Goal: Task Accomplishment & Management: Manage account settings

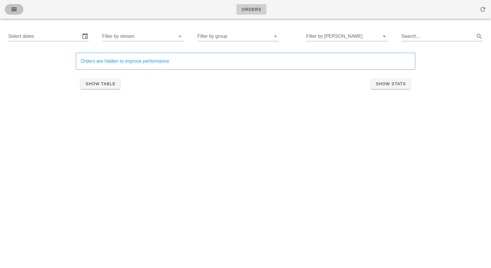
click at [15, 6] on icon "button" at bounding box center [14, 9] width 7 height 7
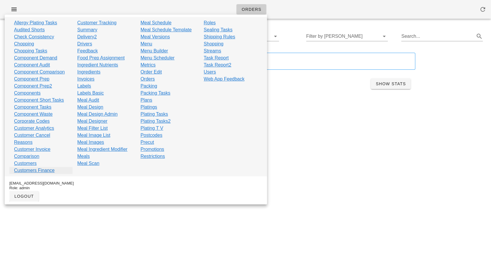
click at [48, 171] on link "Customers Finance" at bounding box center [34, 170] width 41 height 7
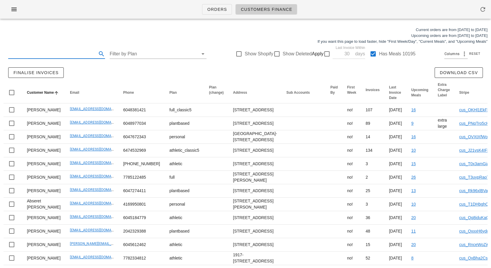
click at [32, 52] on input "text" at bounding box center [52, 53] width 88 height 9
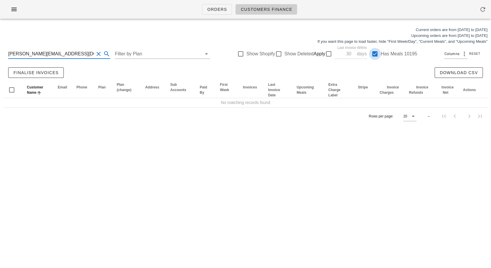
type input "anna@acruzfit.com"
click at [372, 57] on div at bounding box center [375, 54] width 10 height 10
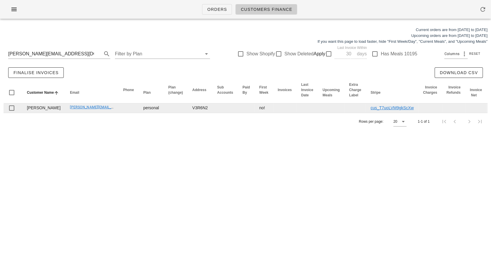
click at [491, 110] on span "Edit" at bounding box center [501, 108] width 10 height 4
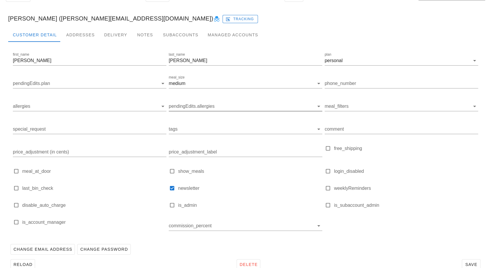
scroll to position [55, 0]
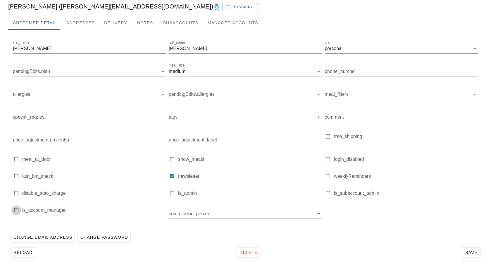
click at [17, 209] on div at bounding box center [16, 210] width 8 height 8
type input "[PERSON_NAME] ([PERSON_NAME][EMAIL_ADDRESS][DOMAIN_NAME])"
click at [17, 209] on div at bounding box center [16, 210] width 8 height 8
click at [20, 210] on div at bounding box center [16, 210] width 8 height 8
checkbox input "true"
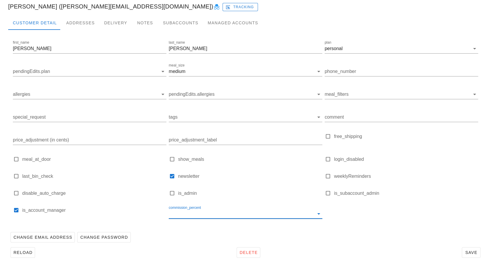
click at [197, 212] on input "commission_percent" at bounding box center [241, 213] width 145 height 9
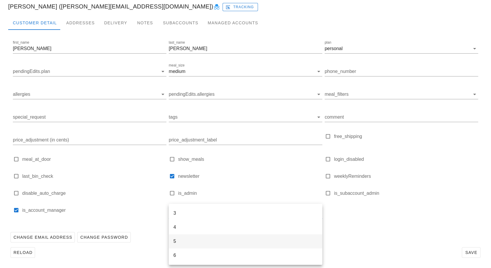
click at [185, 241] on div "5" at bounding box center [246, 241] width 144 height 6
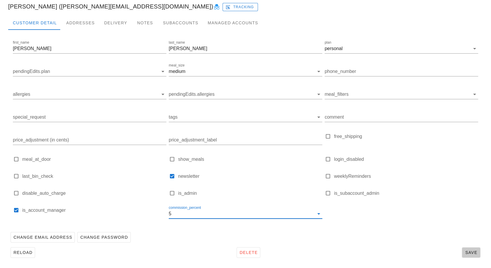
click at [474, 254] on span "Save" at bounding box center [471, 252] width 13 height 5
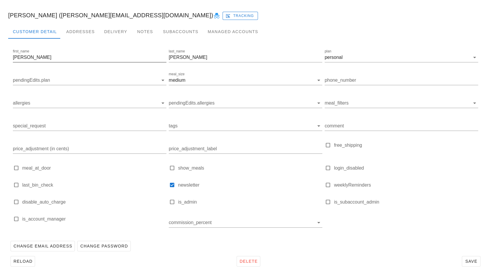
scroll to position [55, 0]
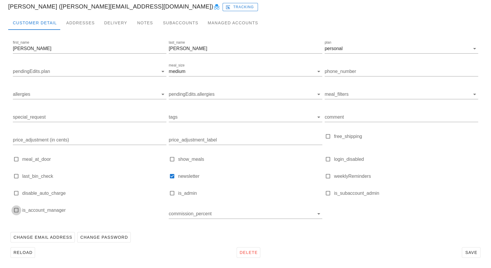
click at [16, 210] on div at bounding box center [16, 210] width 8 height 8
type input "[PERSON_NAME] ([PERSON_NAME][EMAIL_ADDRESS][DOMAIN_NAME])"
checkbox input "true"
click at [187, 210] on input "commission_percent" at bounding box center [241, 213] width 145 height 9
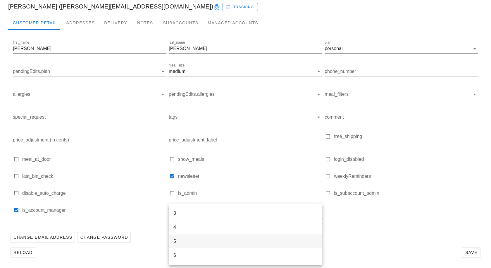
click at [182, 241] on div "5" at bounding box center [246, 241] width 144 height 6
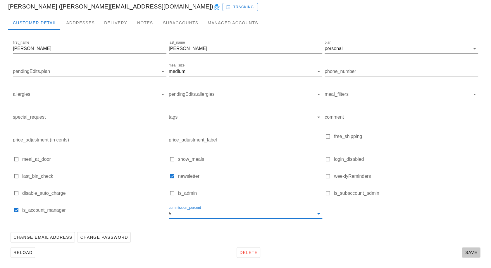
click at [470, 253] on span "Save" at bounding box center [471, 252] width 13 height 5
